Goal: Task Accomplishment & Management: Manage account settings

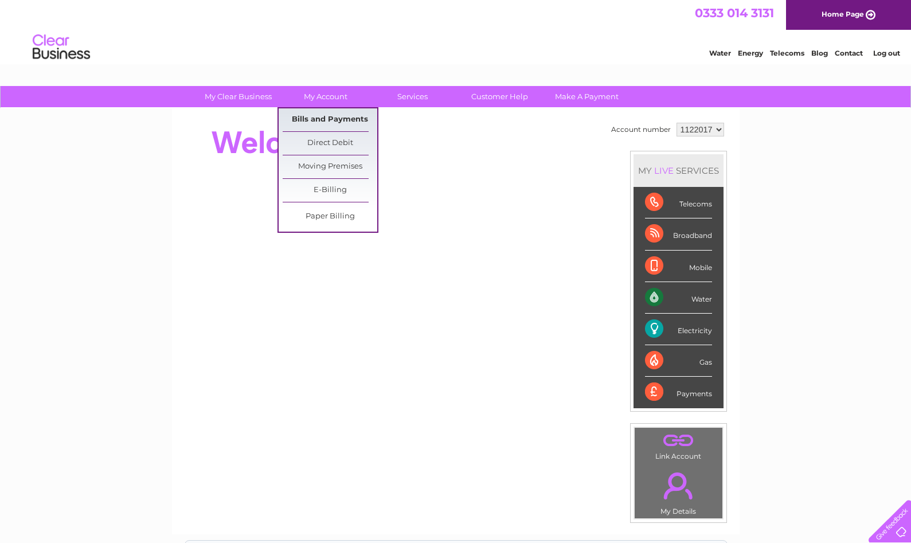
click at [323, 115] on link "Bills and Payments" at bounding box center [330, 119] width 95 height 23
click at [327, 118] on link "Bills and Payments" at bounding box center [330, 119] width 95 height 23
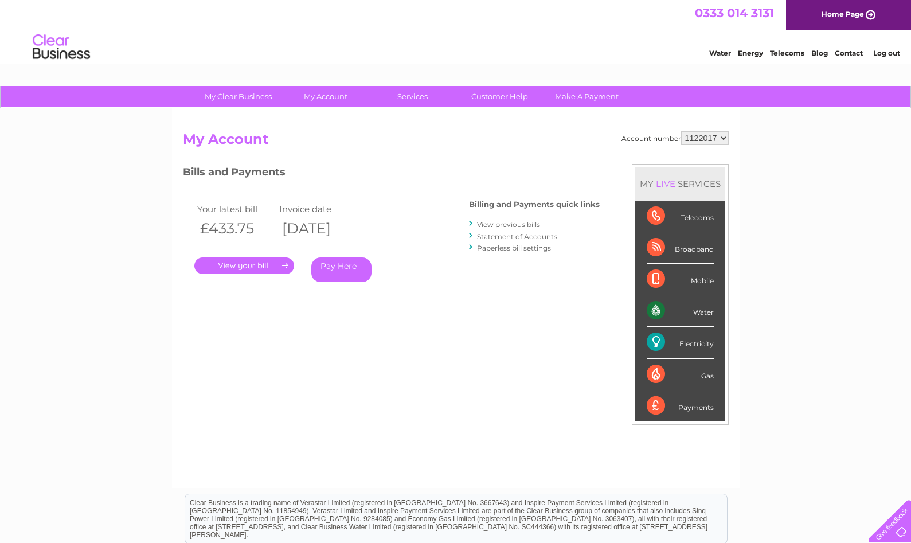
click at [257, 260] on link "." at bounding box center [244, 265] width 100 height 17
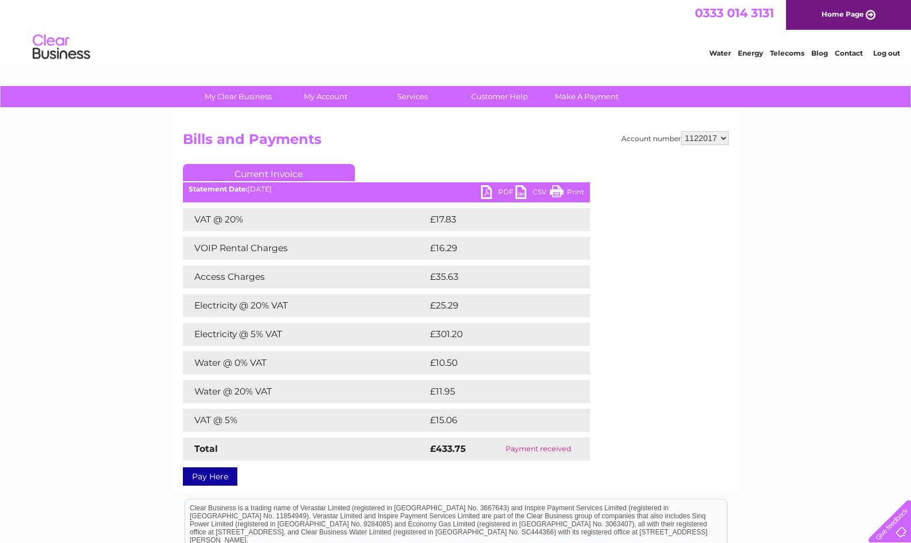
click at [492, 190] on link "PDF" at bounding box center [498, 193] width 34 height 17
